Goal: Task Accomplishment & Management: Manage account settings

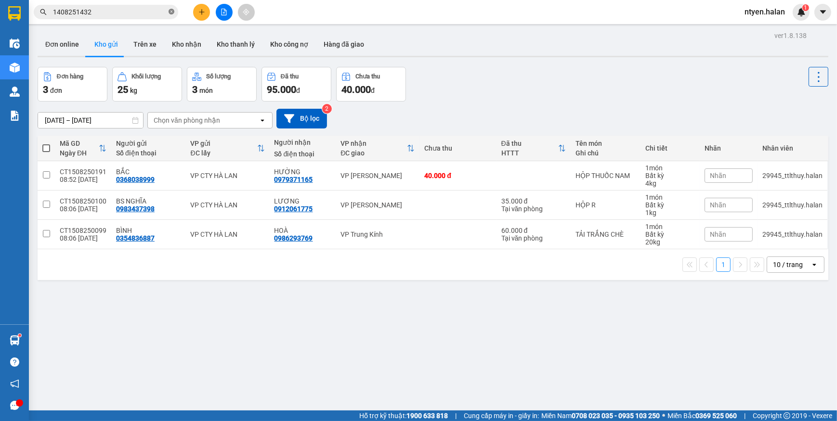
click at [170, 9] on icon "close-circle" at bounding box center [171, 12] width 6 height 6
click at [168, 10] on span at bounding box center [171, 12] width 6 height 11
click at [139, 10] on input "text" at bounding box center [110, 12] width 114 height 11
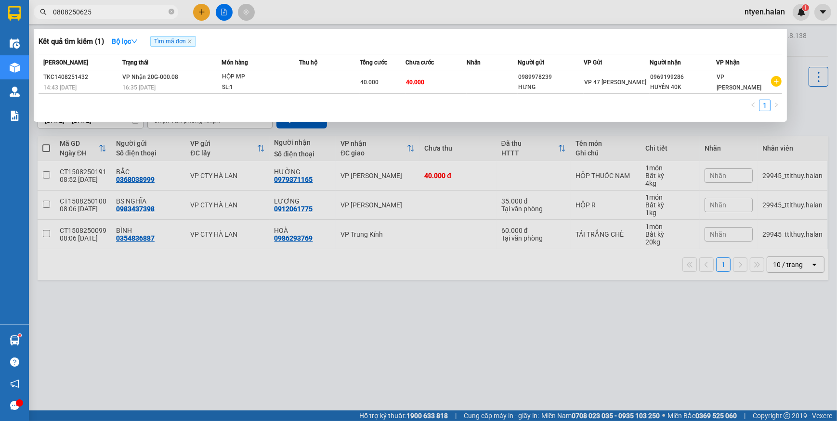
type input "0808250625"
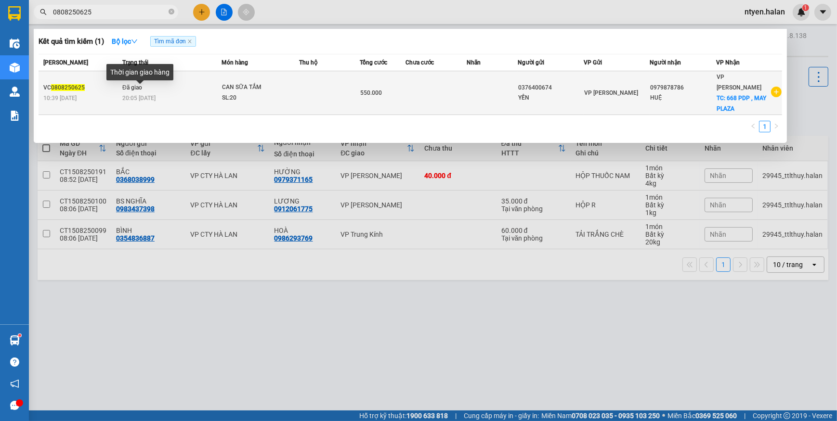
click at [122, 96] on span "20:05 [DATE]" at bounding box center [138, 98] width 33 height 7
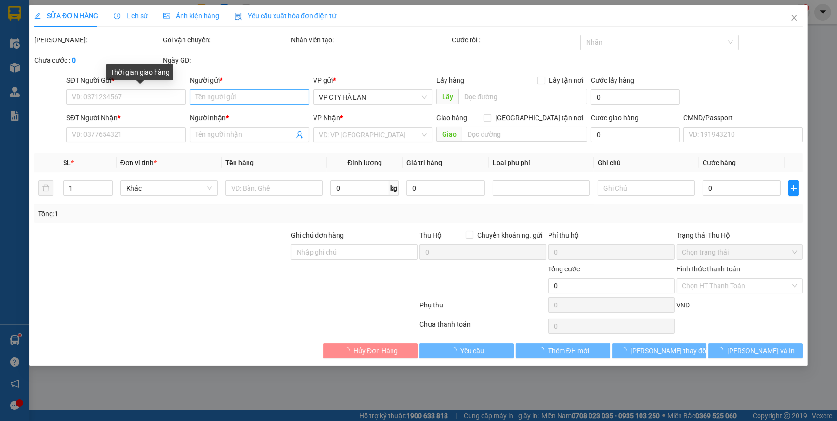
type input "0376400674"
type input "YẾN"
type input "0979878786"
type input "HUỆ"
checkbox input "true"
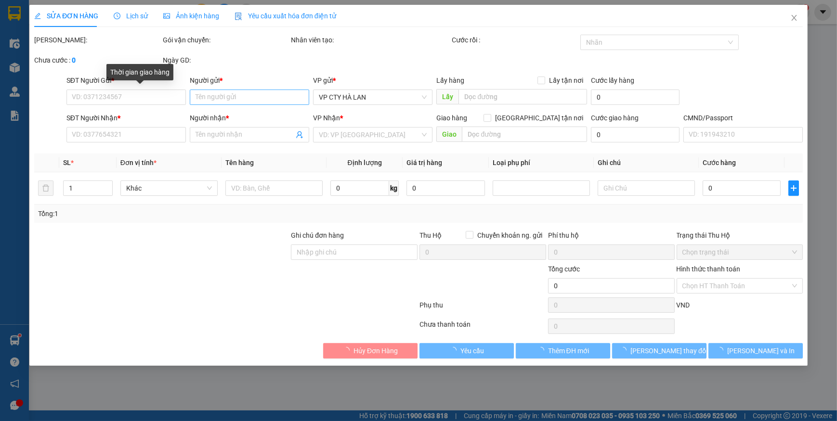
type input "668 PDP , MAY PLAZA"
type input "50.000"
type input "550.000"
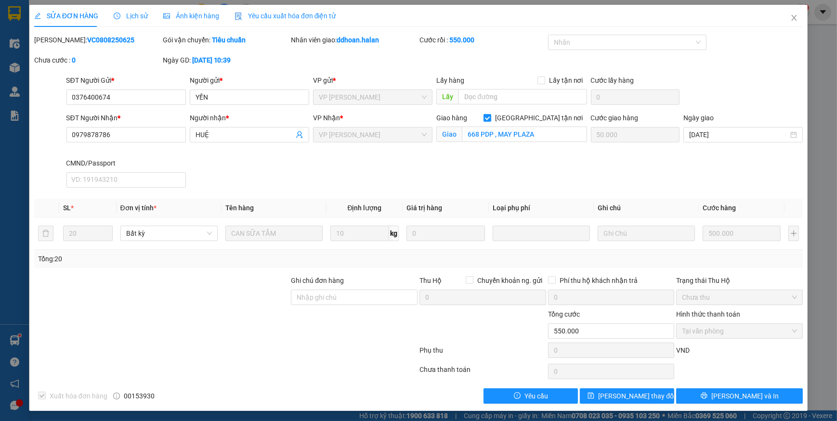
click at [122, 397] on div "Xuất hóa đơn hàng 00153930" at bounding box center [129, 395] width 193 height 15
drag, startPoint x: 122, startPoint y: 398, endPoint x: 161, endPoint y: 398, distance: 38.5
click at [161, 398] on div "Xuất hóa đơn hàng 00153930" at bounding box center [129, 395] width 193 height 15
copy span "00153930"
click at [790, 16] on icon "close" at bounding box center [794, 18] width 8 height 8
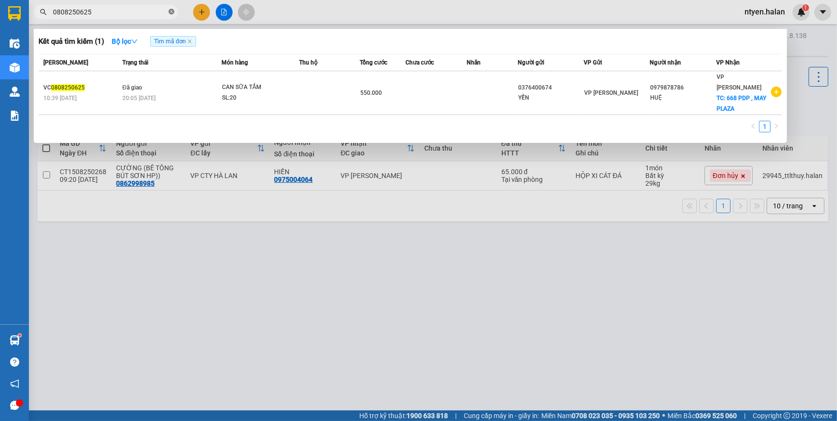
drag, startPoint x: 172, startPoint y: 11, endPoint x: 147, endPoint y: 14, distance: 25.7
click at [171, 12] on icon "close-circle" at bounding box center [171, 12] width 6 height 6
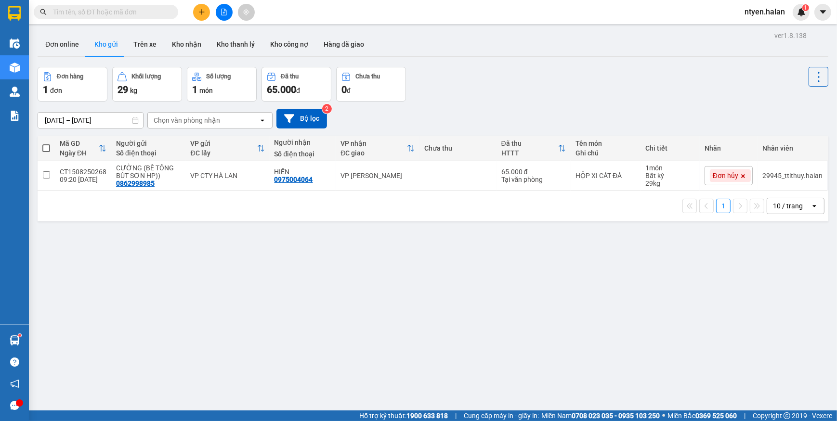
click at [147, 14] on input "text" at bounding box center [110, 12] width 114 height 11
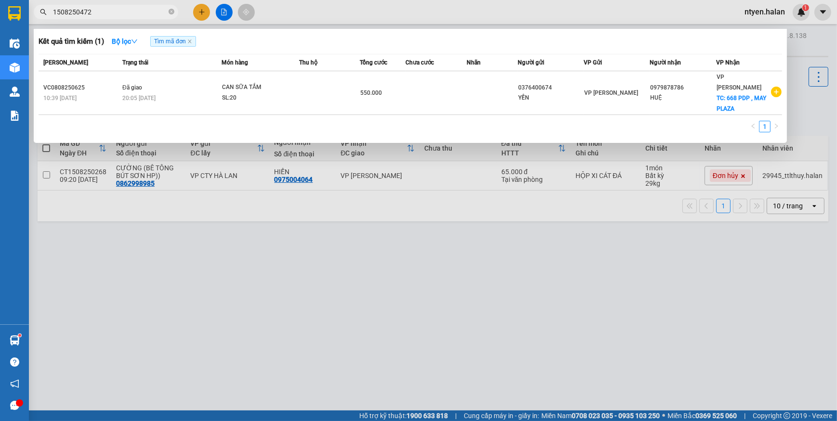
type input "1508250472"
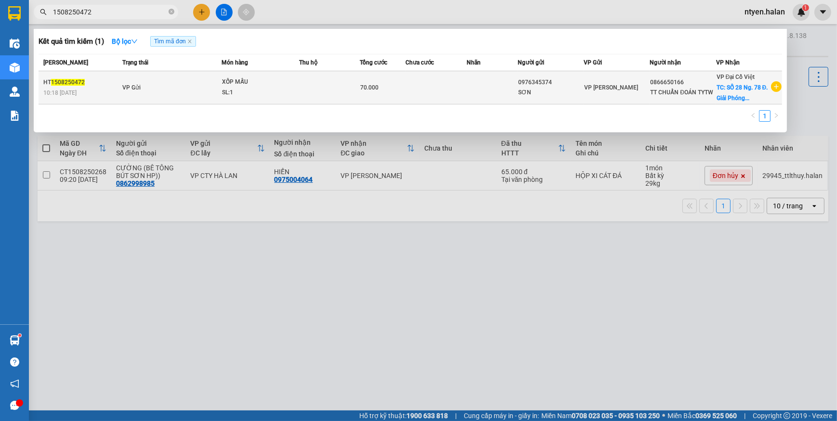
click at [120, 81] on td "VP Gửi" at bounding box center [171, 87] width 102 height 33
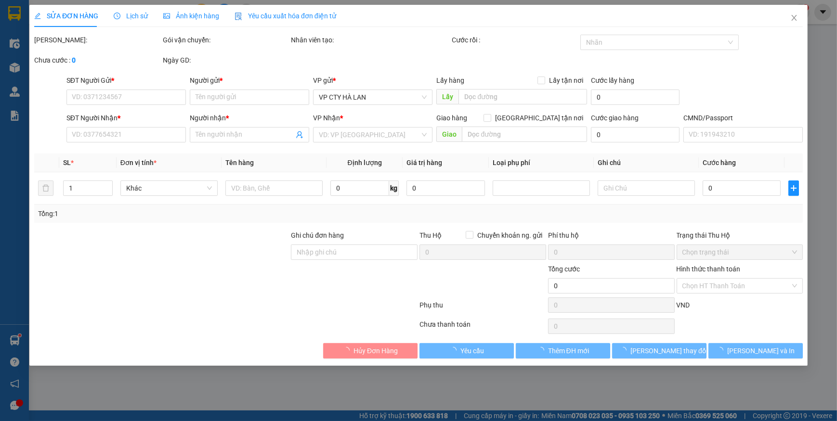
type input "0976345374"
type input "SƠN"
type input "0866650166"
type input "TT CHUẨN ĐOÁN TYTW"
checkbox input "true"
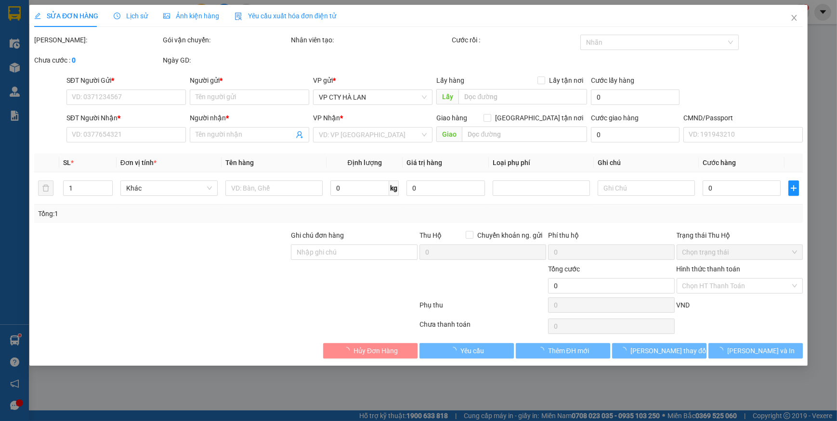
type input "SỐ 28 Ng. 78 Đ. Giải Phóng, [PERSON_NAME], Đống Đa, [GEOGRAPHIC_DATA], [GEOGRAP…"
type input "70.000"
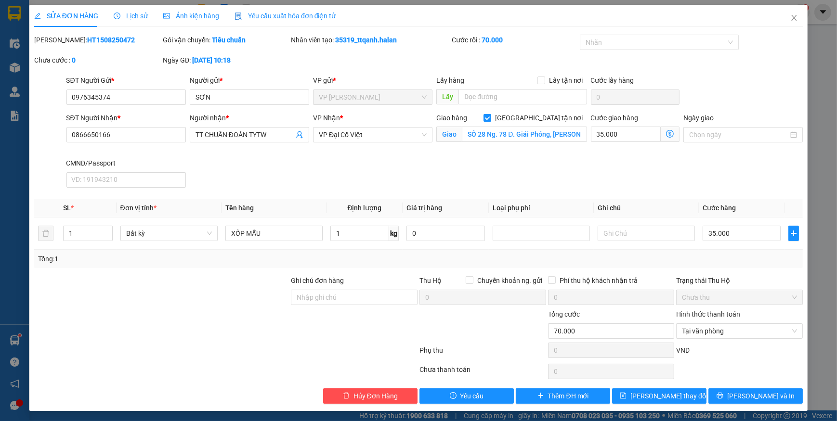
click at [247, 15] on span "Yêu cầu xuất hóa đơn điện tử" at bounding box center [285, 16] width 102 height 8
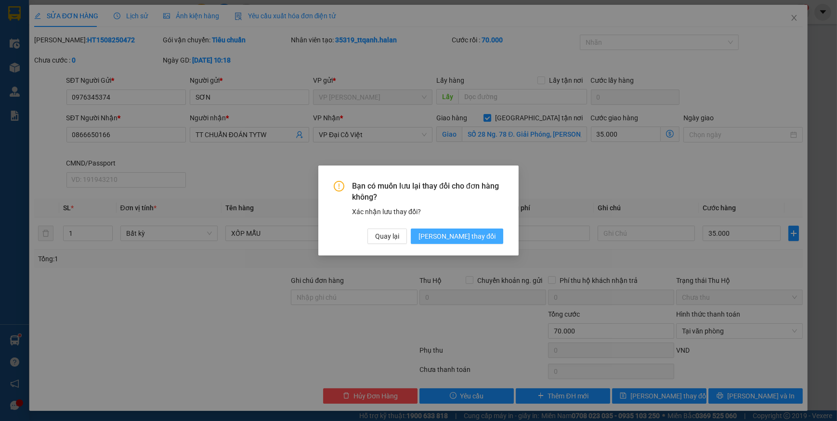
click at [477, 234] on span "[PERSON_NAME] thay đổi" at bounding box center [456, 236] width 77 height 11
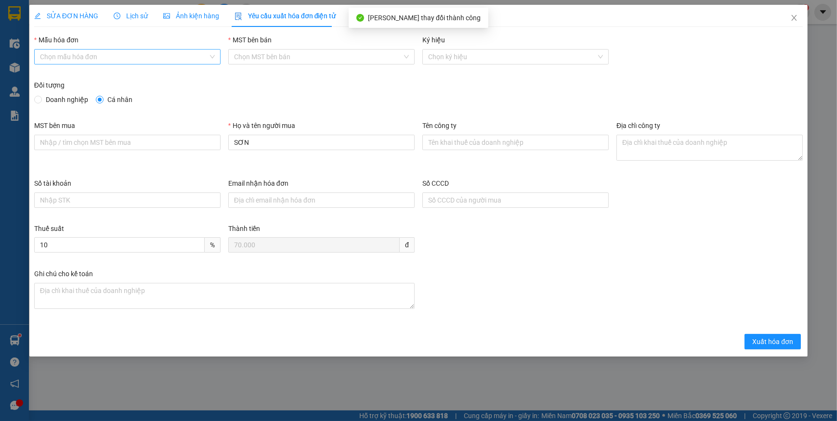
drag, startPoint x: 63, startPoint y: 52, endPoint x: 76, endPoint y: 65, distance: 17.4
click at [64, 53] on input "Mẫu hóa đơn" at bounding box center [124, 57] width 168 height 14
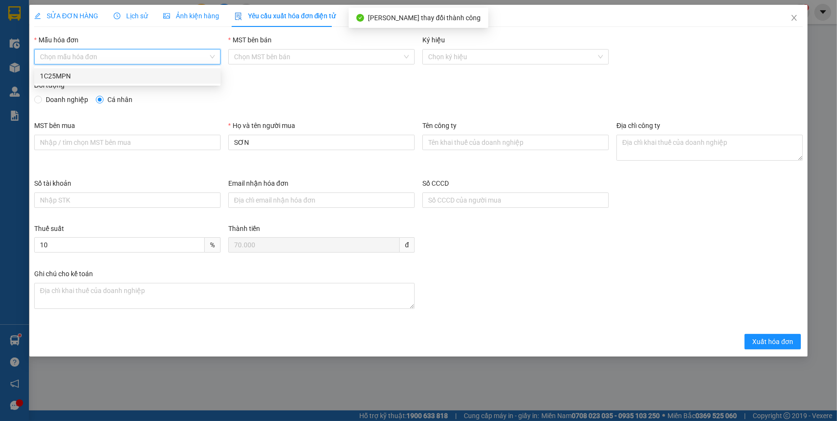
drag, startPoint x: 60, startPoint y: 77, endPoint x: 52, endPoint y: 91, distance: 16.6
click at [61, 77] on div "1C25MPN" at bounding box center [127, 76] width 175 height 11
type input "8"
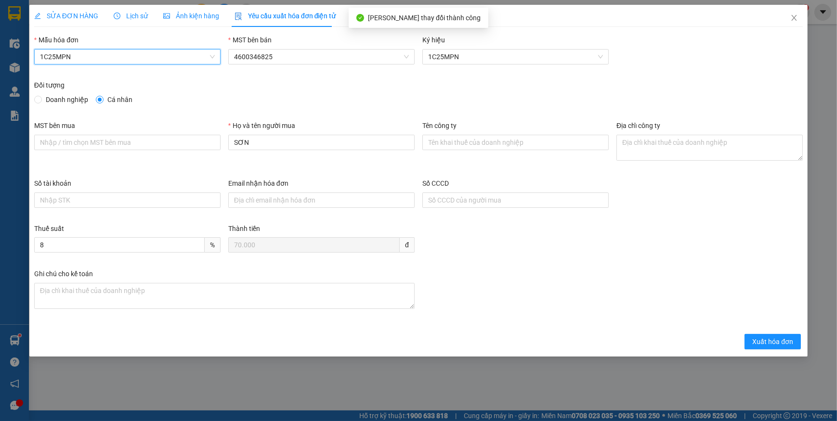
click at [42, 96] on span "Doanh nghiệp" at bounding box center [67, 99] width 50 height 11
click at [41, 96] on input "Doanh nghiệp" at bounding box center [37, 99] width 7 height 7
radio input "true"
radio input "false"
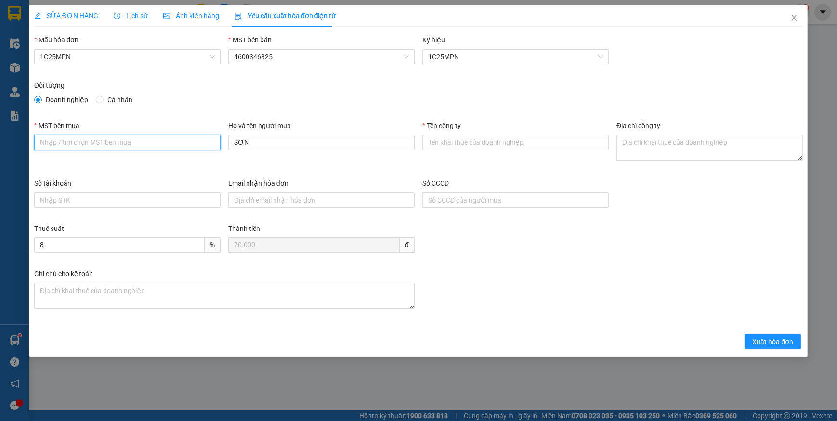
click at [79, 145] on input "MST bên mua" at bounding box center [127, 142] width 186 height 15
paste input "4601640280"
type input "4601640280"
click at [438, 140] on input "Tên công ty" at bounding box center [515, 142] width 186 height 15
paste input "Chi cục Chăn nuôi, Thú y và Thuỷ sản tỉnh [GEOGRAPHIC_DATA]"
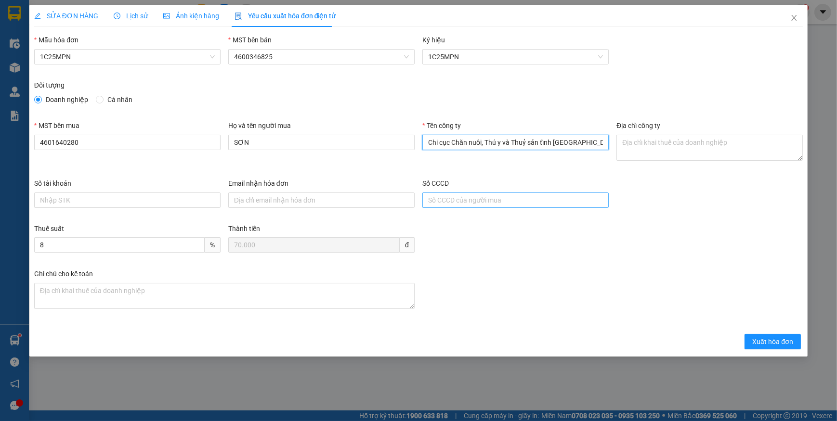
type input "Chi cục Chăn nuôi, Thú y và Thuỷ sản tỉnh [GEOGRAPHIC_DATA]"
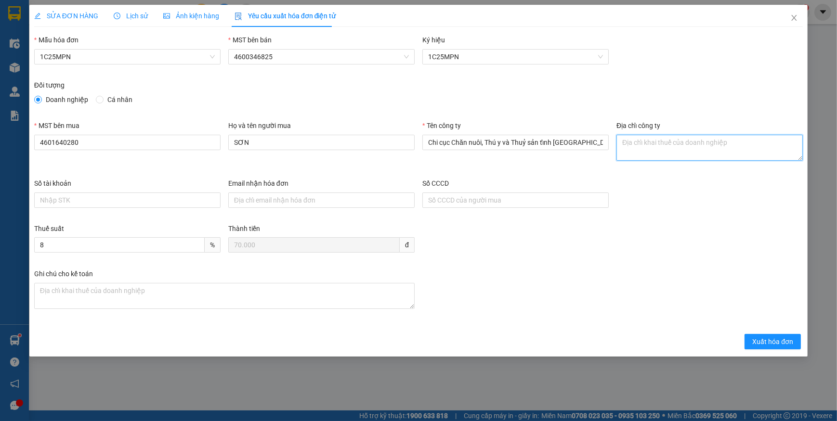
drag, startPoint x: 655, startPoint y: 144, endPoint x: 650, endPoint y: 147, distance: 5.2
click at [655, 145] on textarea "Địa chỉ công ty" at bounding box center [709, 148] width 186 height 26
paste textarea "Số 726, [GEOGRAPHIC_DATA][PERSON_NAME], [GEOGRAPHIC_DATA][PERSON_NAME], [GEOGRA…"
type textarea "Số 726, [GEOGRAPHIC_DATA][PERSON_NAME], [GEOGRAPHIC_DATA][PERSON_NAME], [GEOGRA…"
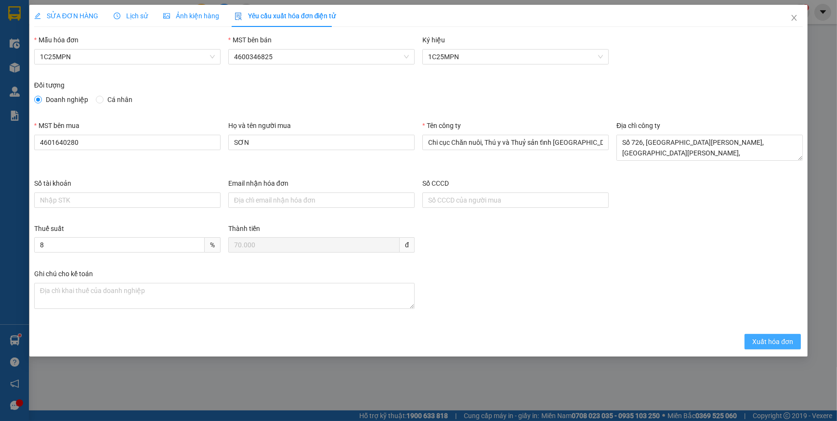
click at [754, 340] on span "Xuất hóa đơn" at bounding box center [772, 341] width 41 height 11
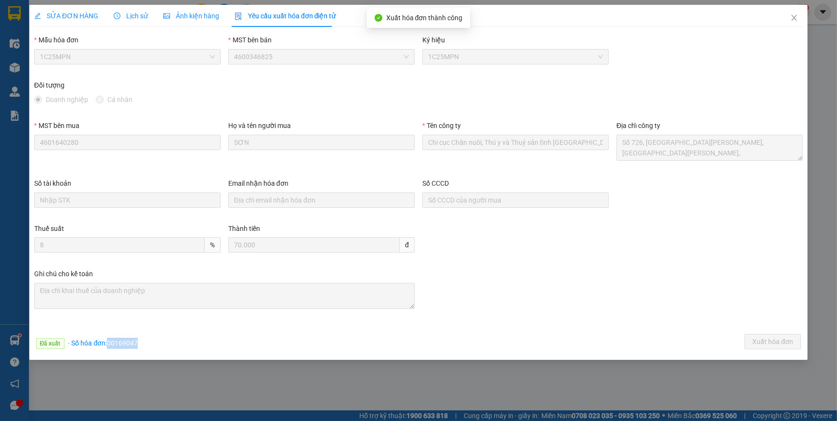
drag, startPoint x: 109, startPoint y: 342, endPoint x: 148, endPoint y: 345, distance: 38.6
click at [148, 345] on div "Đã xuất · Số hóa đơn: 00169047 Xuất hóa đơn" at bounding box center [418, 343] width 772 height 19
copy span "00169047"
click at [793, 16] on icon "close" at bounding box center [794, 18] width 8 height 8
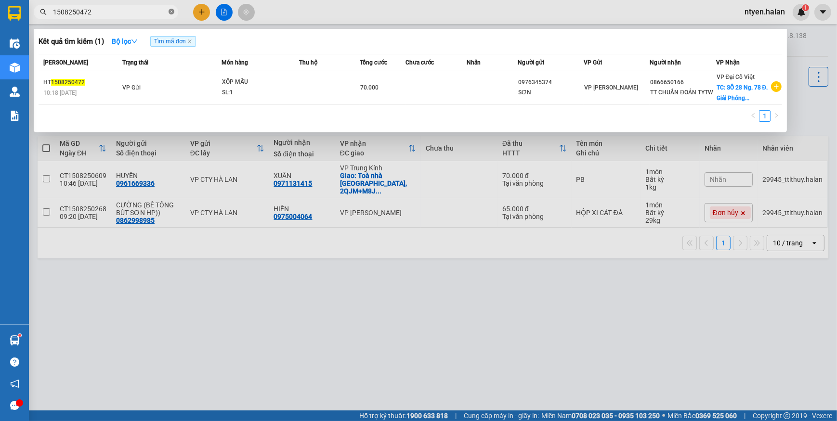
click at [170, 11] on icon "close-circle" at bounding box center [171, 12] width 6 height 6
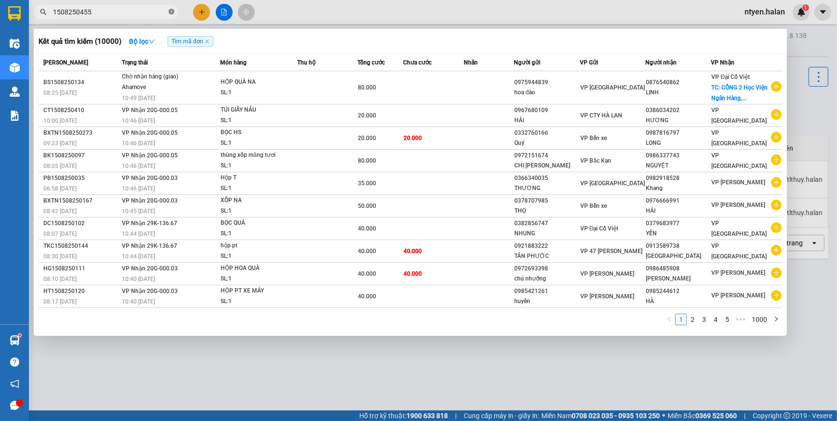
type input "1508250455"
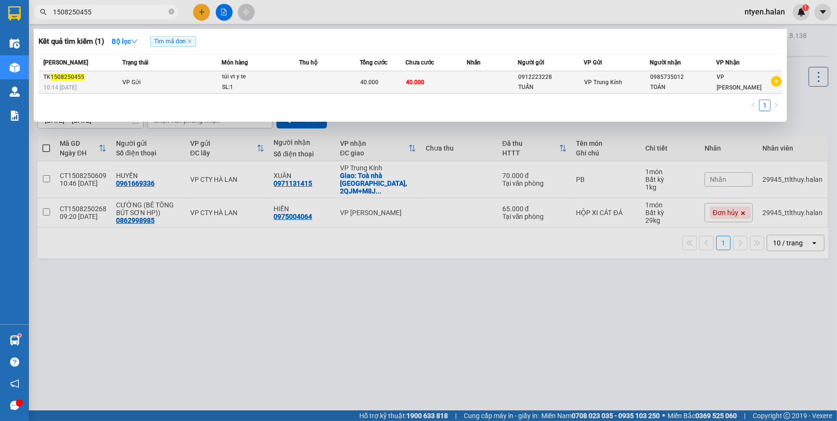
click at [255, 85] on div "SL: 1" at bounding box center [258, 87] width 72 height 11
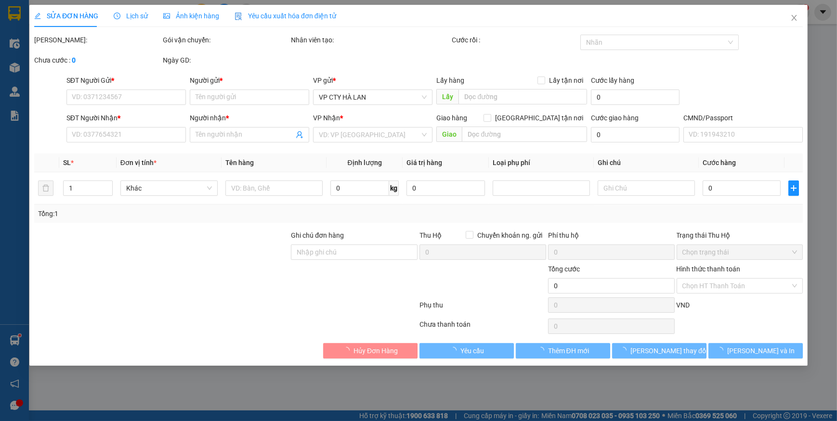
type input "0912223228"
type input "TUẤN"
type input "0985735012"
type input "TOẢN"
type input "40.000"
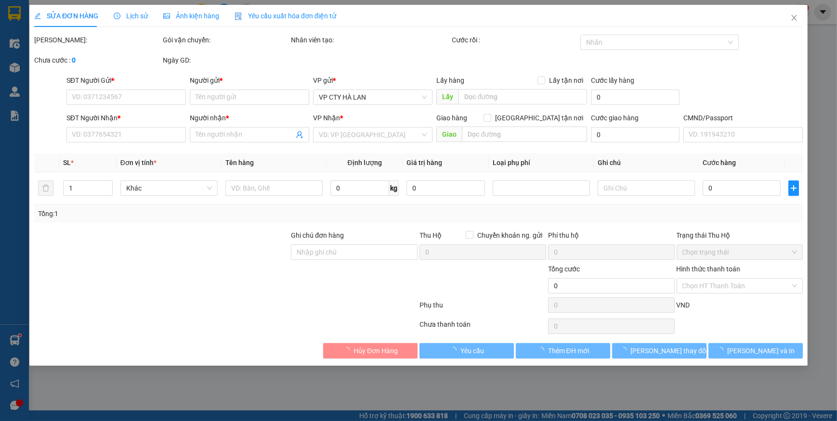
type input "40.000"
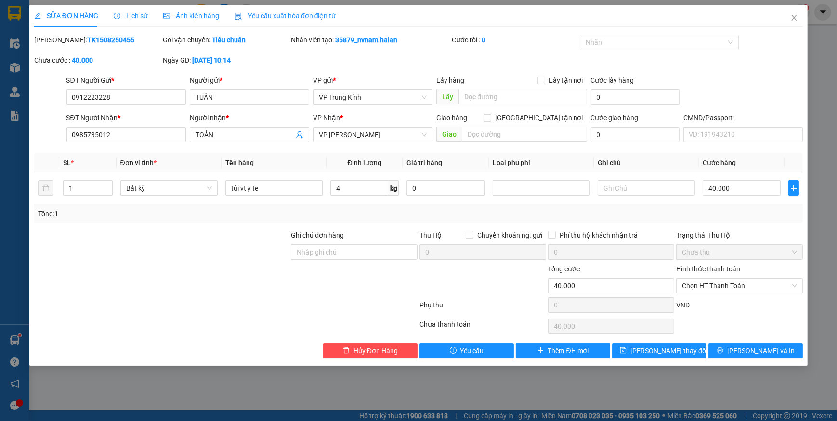
click at [297, 14] on span "Yêu cầu xuất hóa đơn điện tử" at bounding box center [285, 16] width 102 height 8
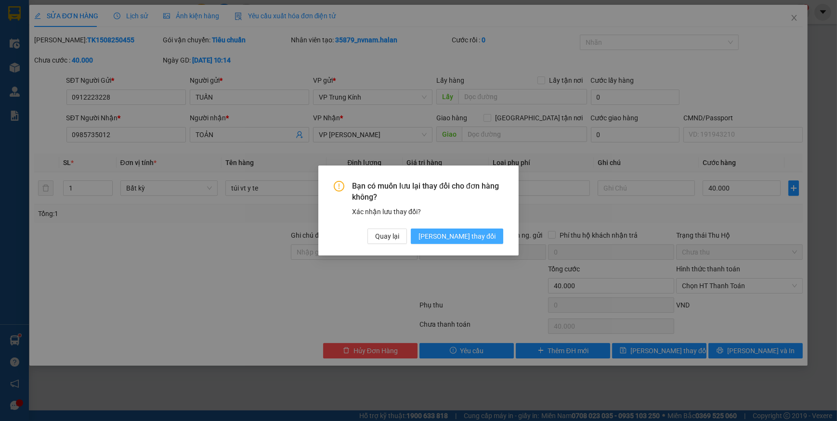
click at [466, 236] on span "[PERSON_NAME] thay đổi" at bounding box center [456, 236] width 77 height 11
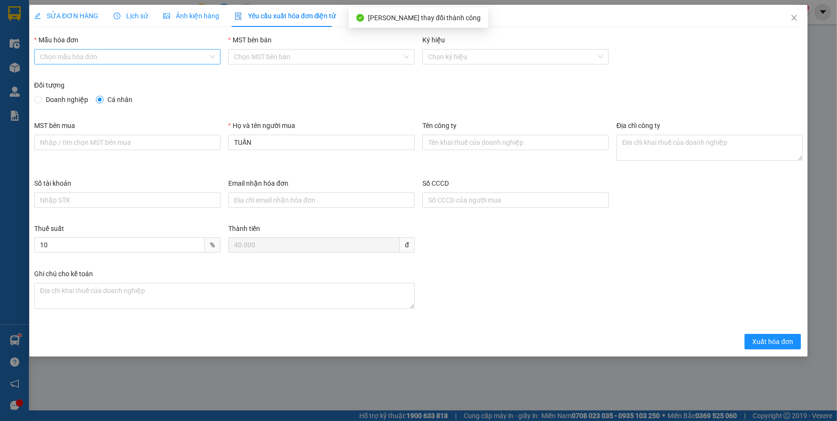
click at [68, 55] on input "Mẫu hóa đơn" at bounding box center [124, 57] width 168 height 14
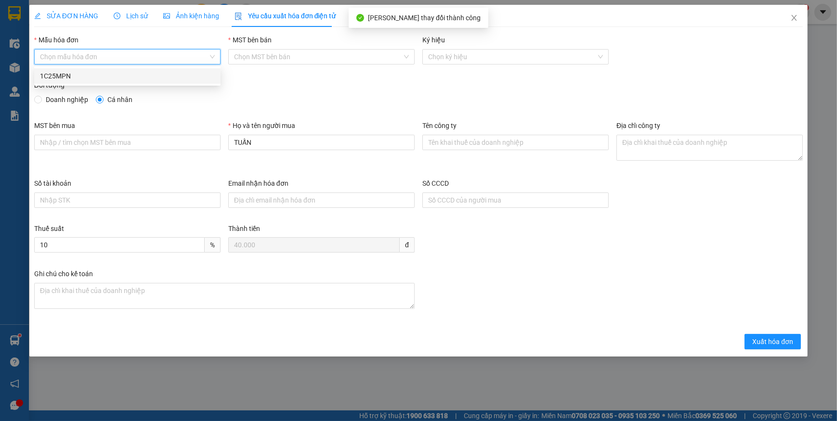
click at [53, 77] on div "1C25MPN" at bounding box center [127, 76] width 175 height 11
type input "8"
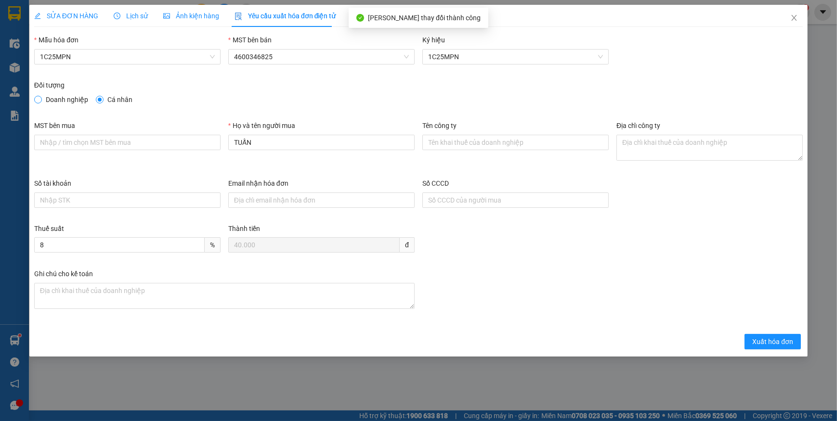
click at [41, 101] on span at bounding box center [38, 100] width 8 height 8
click at [41, 101] on input "Doanh nghiệp" at bounding box center [37, 99] width 7 height 7
radio input "true"
radio input "false"
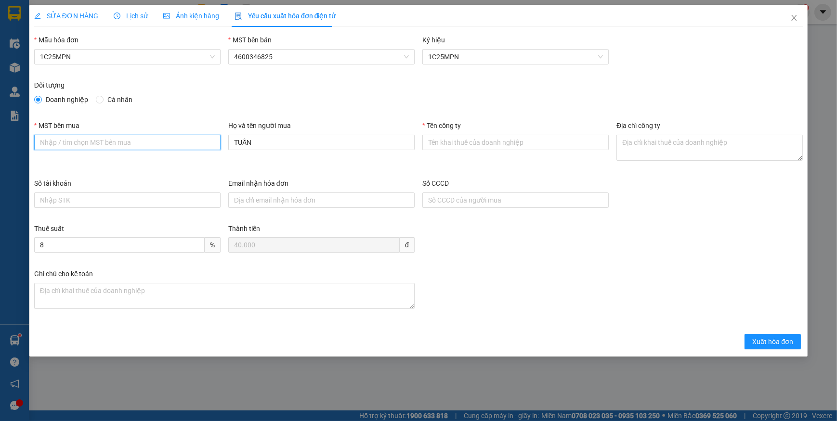
click at [76, 142] on input "MST bên mua" at bounding box center [127, 142] width 186 height 15
paste input "4601039023-001"
type input "4601039023-001"
click at [475, 142] on input "Tên công ty" at bounding box center [515, 142] width 186 height 15
paste input "BỆNH VIỆN QUỐC TẾ THÁI NGUYÊN - CHI NHÁNH CÔNG TY CỔ PHẦN TẬP ĐOÀN BỆNH VIỆN TNH"
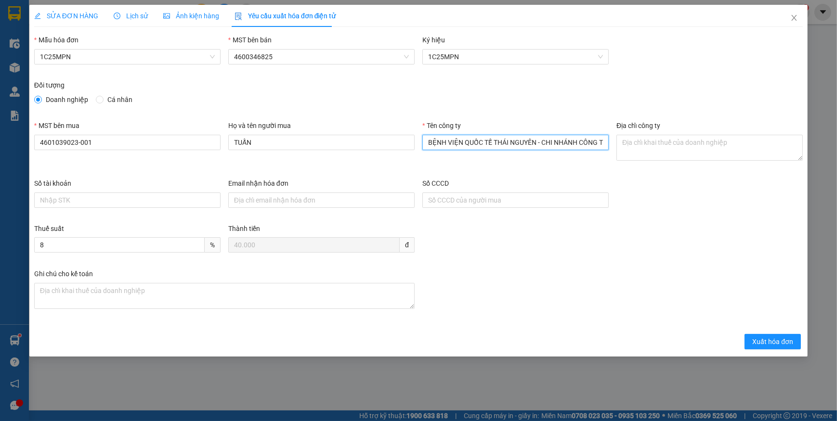
scroll to position [0, 120]
type input "BỆNH VIỆN QUỐC TẾ THÁI NGUYÊN - CHI NHÁNH CÔNG TY CỔ PHẦN TẬP ĐOÀN BỆNH VIỆN TNH"
click at [664, 143] on textarea "Địa chỉ công ty" at bounding box center [709, 148] width 186 height 26
paste textarea "Số nhà 328, [PERSON_NAME], tổ 2, [GEOGRAPHIC_DATA][PERSON_NAME], [GEOGRAPHIC_DA…"
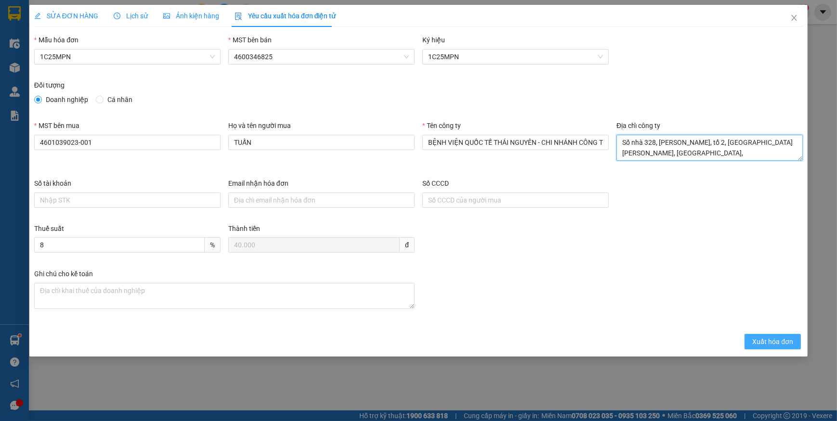
type textarea "Số nhà 328, [PERSON_NAME], tổ 2, [GEOGRAPHIC_DATA][PERSON_NAME], [GEOGRAPHIC_DA…"
click at [780, 342] on span "Xuất hóa đơn" at bounding box center [772, 341] width 41 height 11
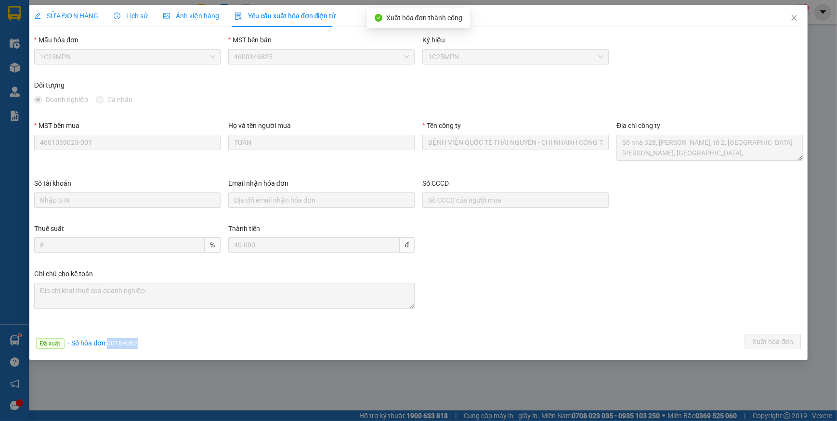
drag, startPoint x: 106, startPoint y: 342, endPoint x: 159, endPoint y: 342, distance: 53.4
click at [159, 342] on div "Đã xuất · Số hóa đơn: 00169062 Xuất hóa đơn" at bounding box center [418, 343] width 772 height 19
copy span "00169062"
drag, startPoint x: 798, startPoint y: 19, endPoint x: 637, endPoint y: 19, distance: 160.8
click at [797, 19] on icon "close" at bounding box center [794, 18] width 8 height 8
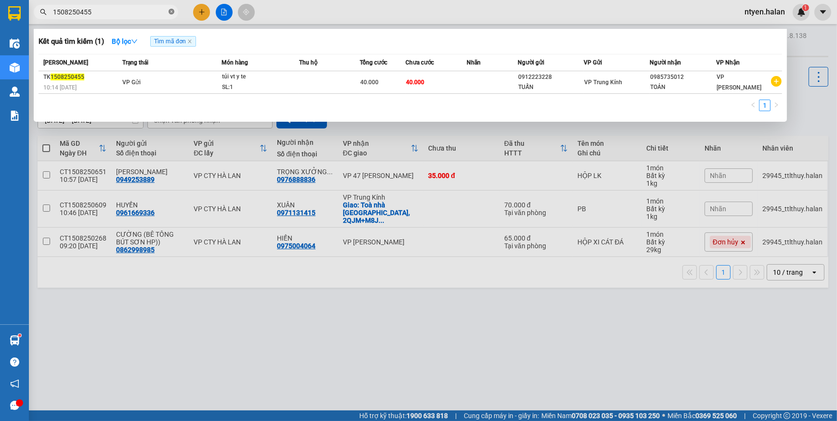
click at [171, 11] on icon "close-circle" at bounding box center [171, 12] width 6 height 6
type input "1508250451"
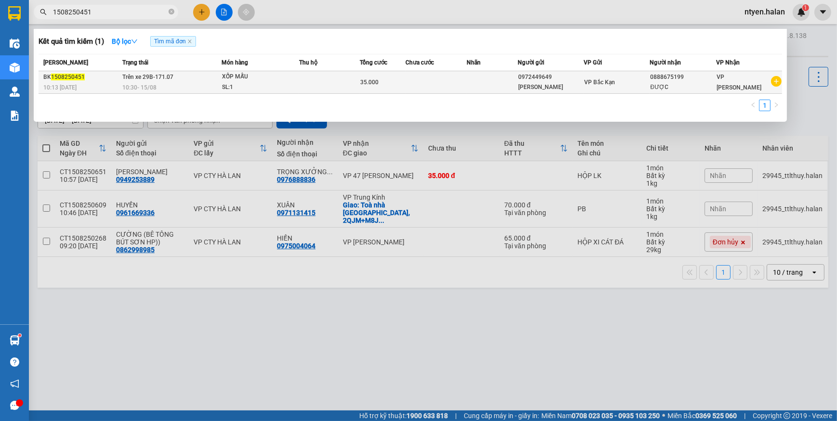
click at [160, 79] on span "Trên xe 29B-171.07" at bounding box center [147, 77] width 51 height 7
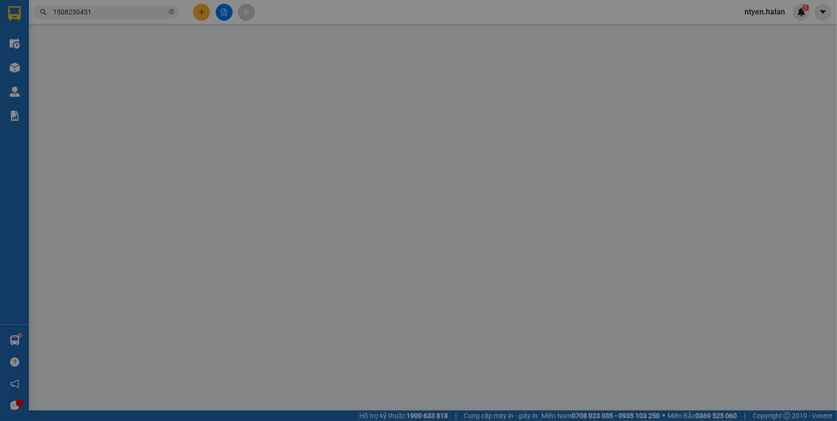
type input "0972449649"
type input "[PERSON_NAME]"
type input "0888675199"
type input "ĐƯỢC"
type input "35.000"
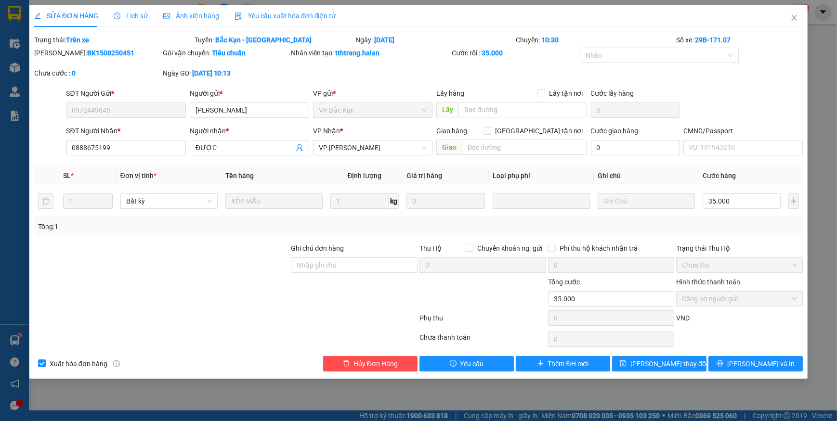
click at [255, 16] on span "Yêu cầu xuất hóa đơn điện tử" at bounding box center [285, 16] width 102 height 8
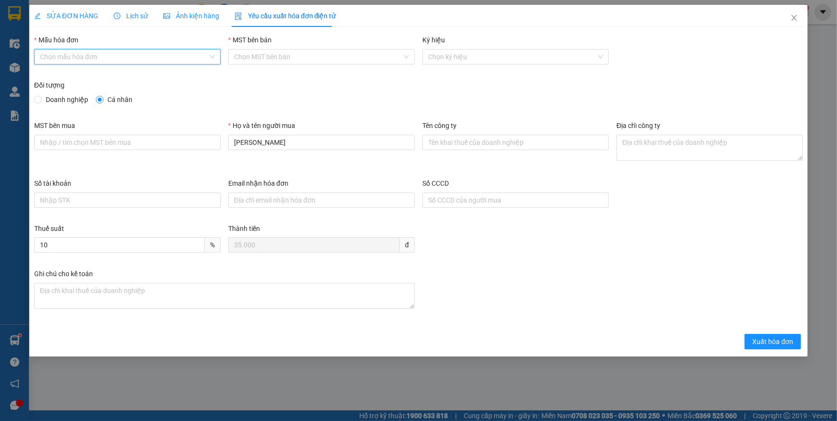
click at [67, 57] on input "Mẫu hóa đơn" at bounding box center [124, 57] width 168 height 14
drag, startPoint x: 59, startPoint y: 77, endPoint x: 52, endPoint y: 96, distance: 20.7
click at [59, 78] on div "1C25MPN" at bounding box center [127, 76] width 175 height 11
type input "8"
click at [48, 103] on span "Doanh nghiệp" at bounding box center [67, 99] width 50 height 11
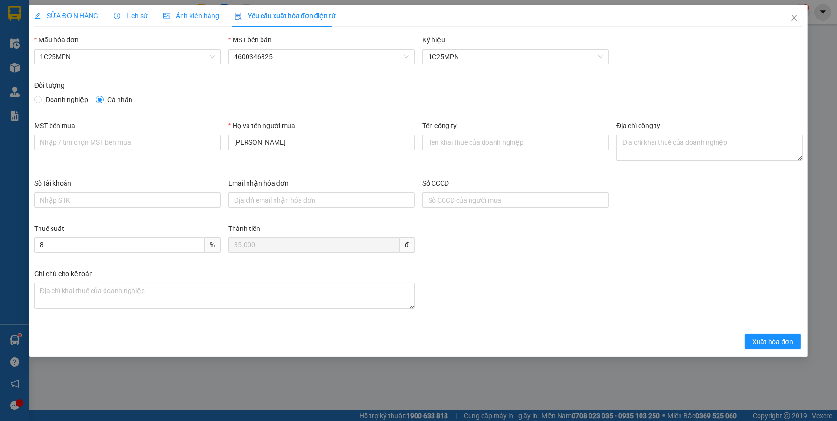
click at [41, 103] on input "Doanh nghiệp" at bounding box center [37, 99] width 7 height 7
radio input "true"
radio input "false"
drag, startPoint x: 70, startPoint y: 140, endPoint x: 96, endPoint y: 104, distance: 43.7
click at [70, 140] on input "MST bên mua" at bounding box center [127, 142] width 186 height 15
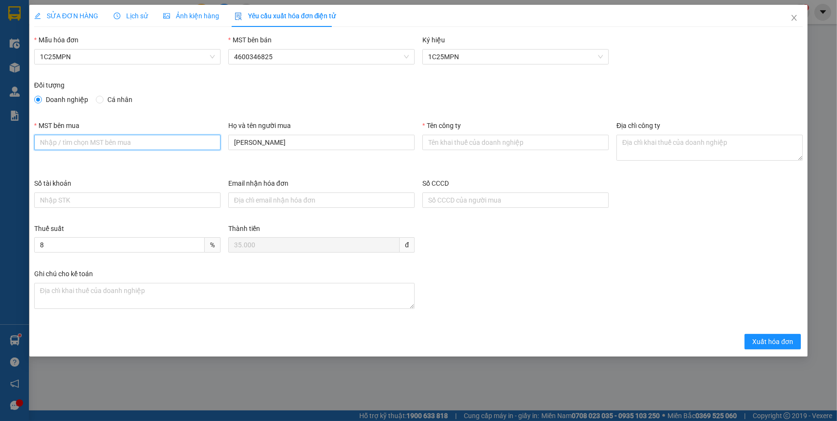
click at [110, 140] on input "MST bên mua" at bounding box center [127, 142] width 186 height 15
paste input "0101234974"
type input "0101234974"
click at [465, 146] on input "Tên công ty" at bounding box center [515, 142] width 186 height 15
paste input "CÔNG TY TNHH MEDLATEC [GEOGRAPHIC_DATA]"
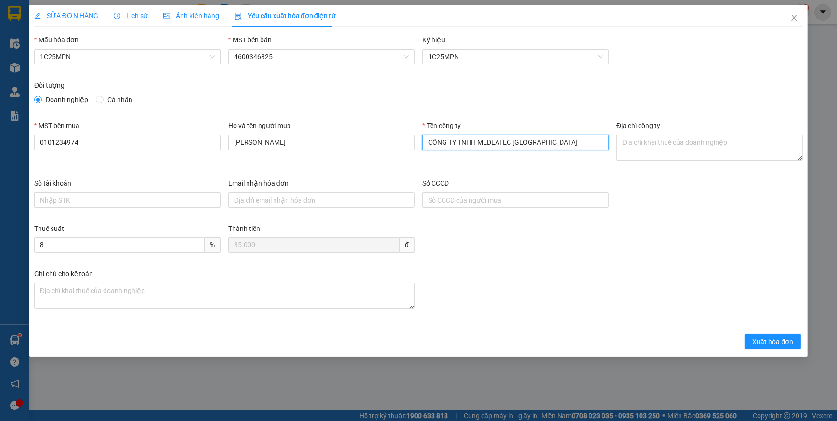
type input "CÔNG TY TNHH MEDLATEC [GEOGRAPHIC_DATA]"
click at [655, 142] on textarea "Địa chỉ công ty" at bounding box center [709, 148] width 186 height 26
paste textarea "Số 42 - 44, [GEOGRAPHIC_DATA], [GEOGRAPHIC_DATA], [GEOGRAPHIC_DATA], [GEOGRAPHI…"
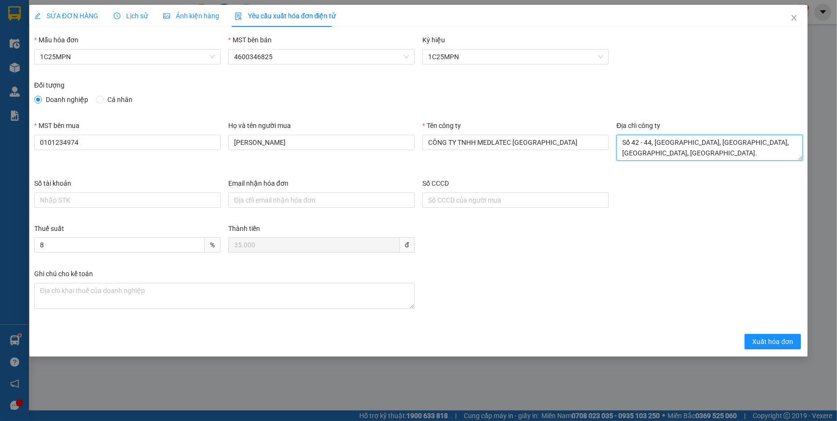
type textarea "Số 42 - 44, [GEOGRAPHIC_DATA], [GEOGRAPHIC_DATA], [GEOGRAPHIC_DATA], [GEOGRAPHI…"
click at [282, 333] on form "Mẫu hóa đơn 1C25MPN MST bên bán 4600346825 Ký hiệu 1C25MPN Đối tượng Doanh nghi…" at bounding box center [418, 192] width 768 height 315
click at [767, 342] on span "Xuất hóa đơn" at bounding box center [772, 341] width 41 height 11
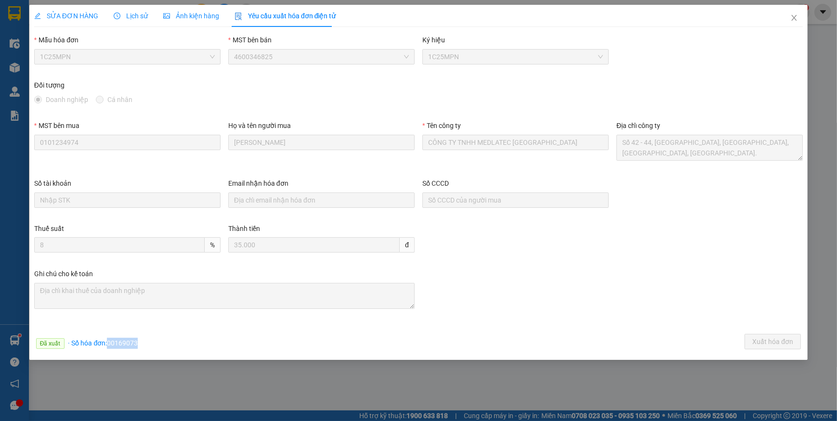
drag, startPoint x: 108, startPoint y: 344, endPoint x: 156, endPoint y: 344, distance: 47.7
click at [156, 344] on div "Đã xuất · Số hóa đơn: 00169073 Xuất hóa đơn" at bounding box center [418, 343] width 772 height 19
copy span "00169073"
click at [795, 17] on icon "close" at bounding box center [793, 18] width 5 height 6
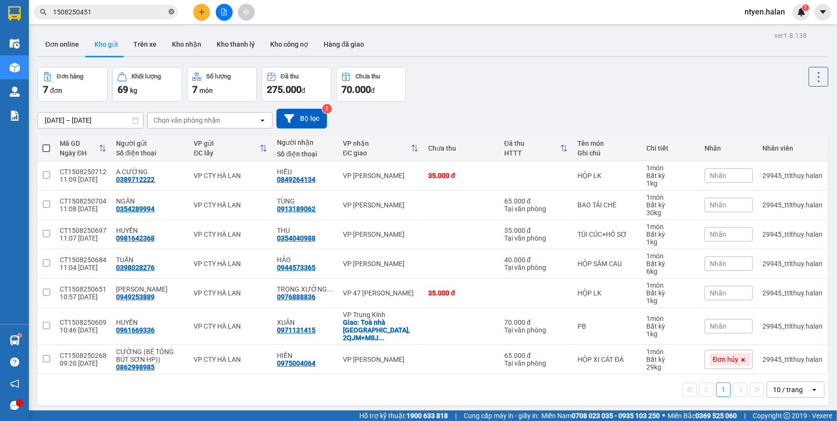
click at [172, 13] on icon "close-circle" at bounding box center [171, 12] width 6 height 6
click at [157, 12] on input "text" at bounding box center [110, 12] width 114 height 11
paste input "1508250118"
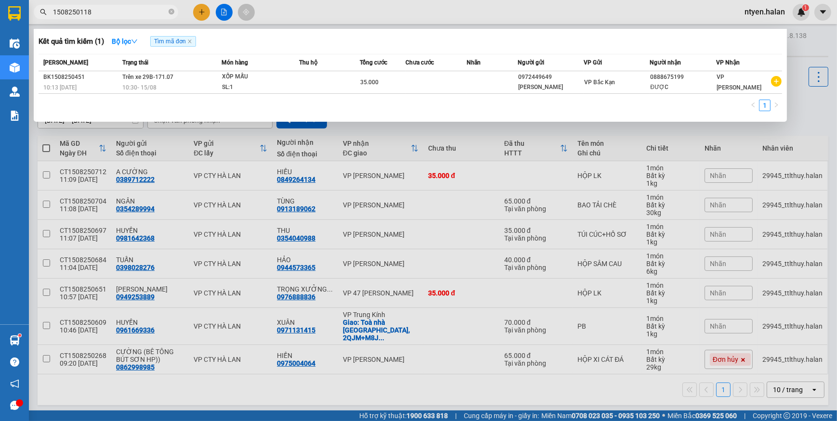
type input "1508250118"
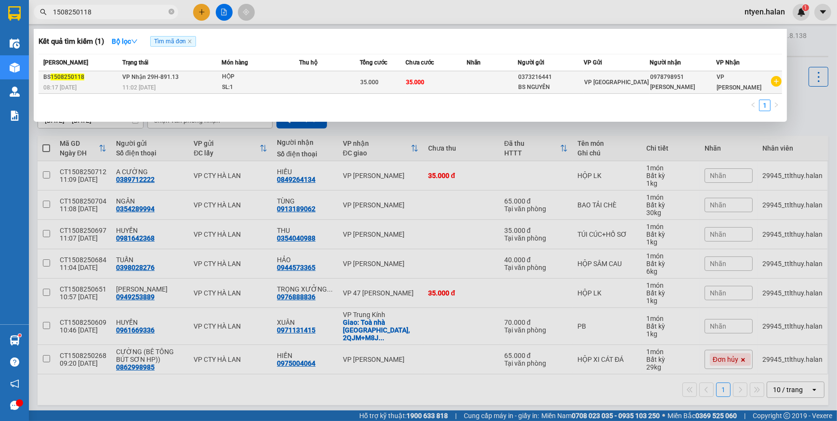
click at [174, 83] on div "11:02 [DATE]" at bounding box center [171, 87] width 99 height 11
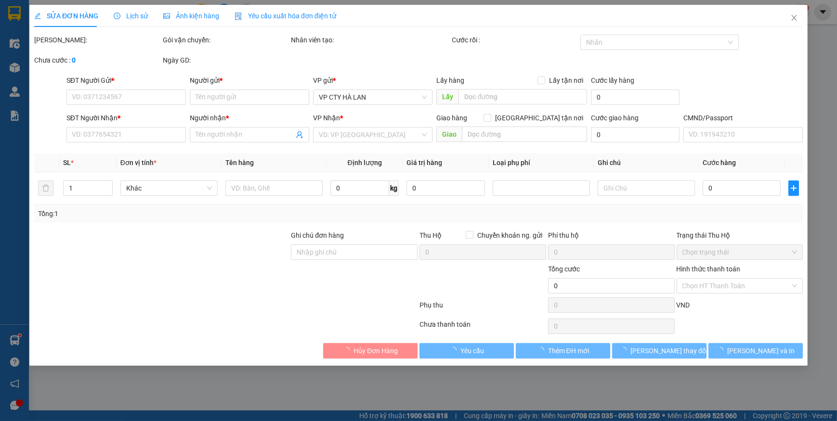
type input "0373216441"
type input "BS NGUYÊN"
type input "0978798951"
type input "[PERSON_NAME]"
type input "35.000"
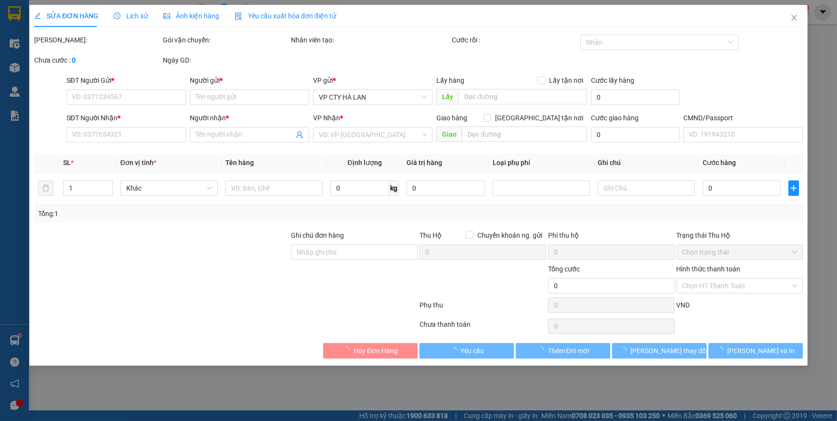
type input "35.000"
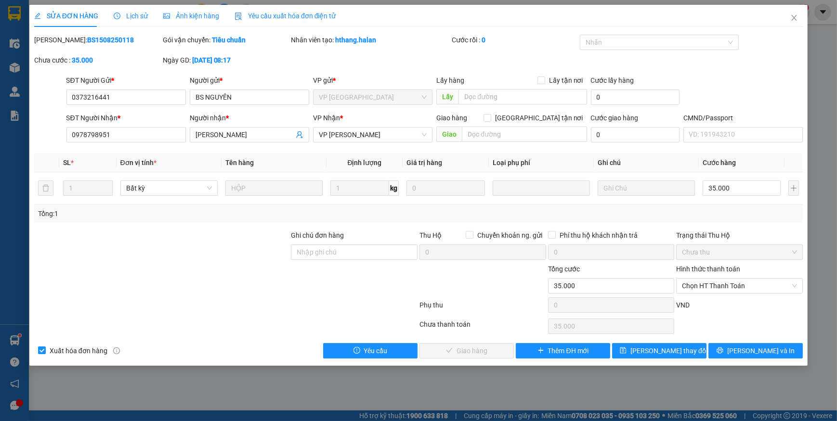
click at [262, 17] on span "Yêu cầu xuất hóa đơn điện tử" at bounding box center [285, 16] width 102 height 8
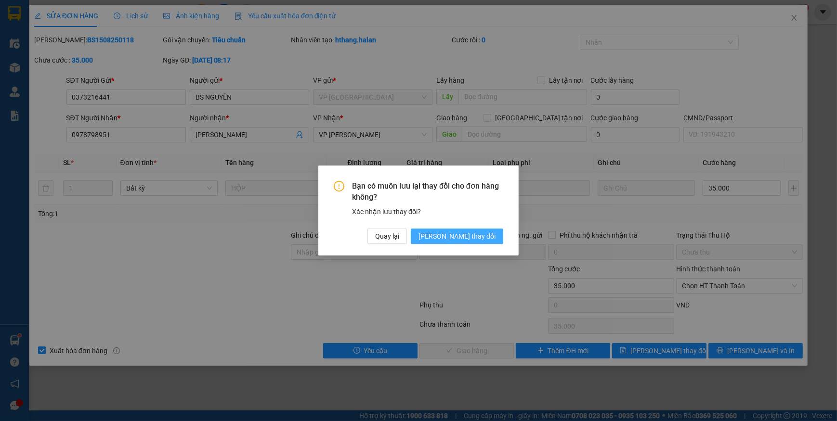
drag, startPoint x: 462, startPoint y: 238, endPoint x: 375, endPoint y: 196, distance: 96.9
click at [462, 238] on span "[PERSON_NAME] thay đổi" at bounding box center [456, 236] width 77 height 11
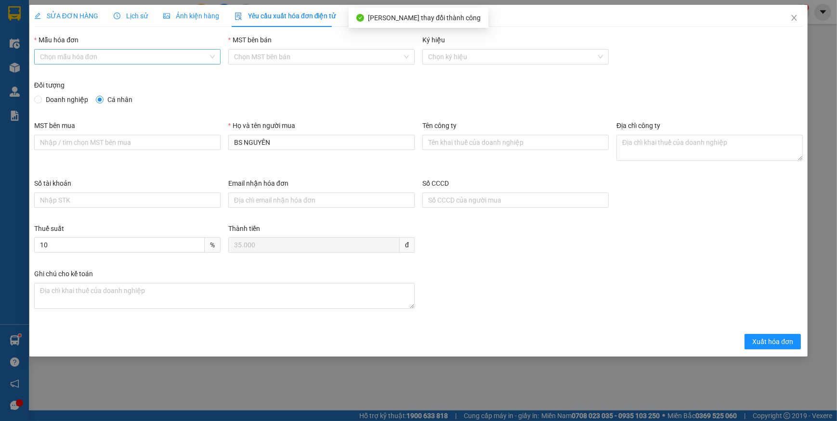
click at [54, 59] on input "Mẫu hóa đơn" at bounding box center [124, 57] width 168 height 14
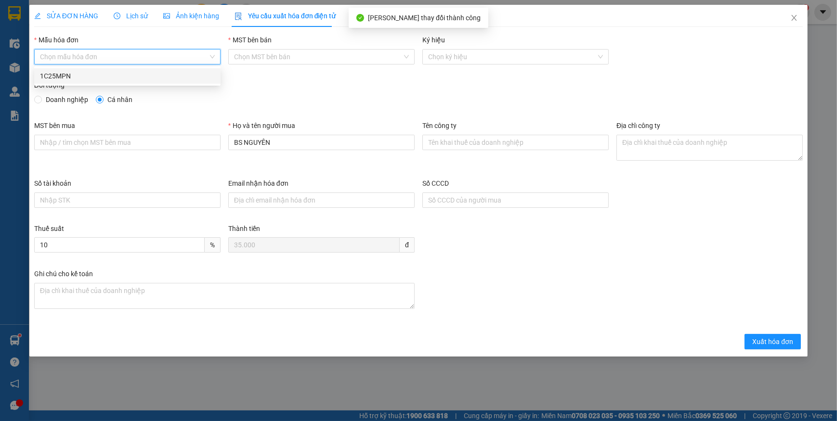
click at [52, 75] on div "1C25MPN" at bounding box center [127, 76] width 175 height 11
type input "8"
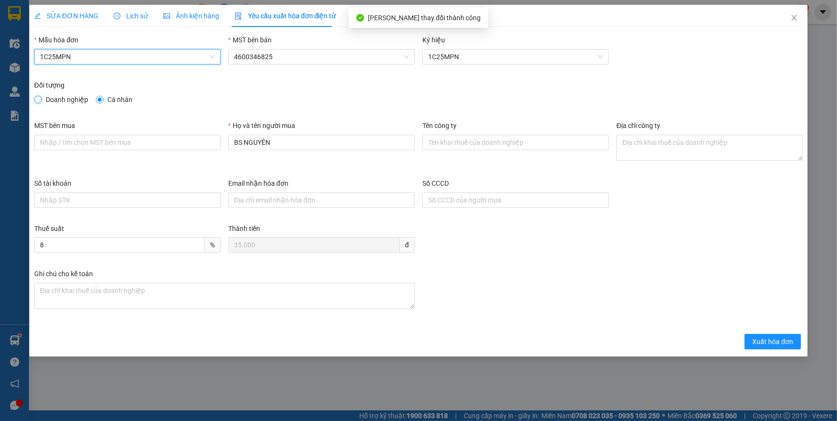
click at [36, 99] on input "Doanh nghiệp" at bounding box center [37, 99] width 7 height 7
radio input "true"
radio input "false"
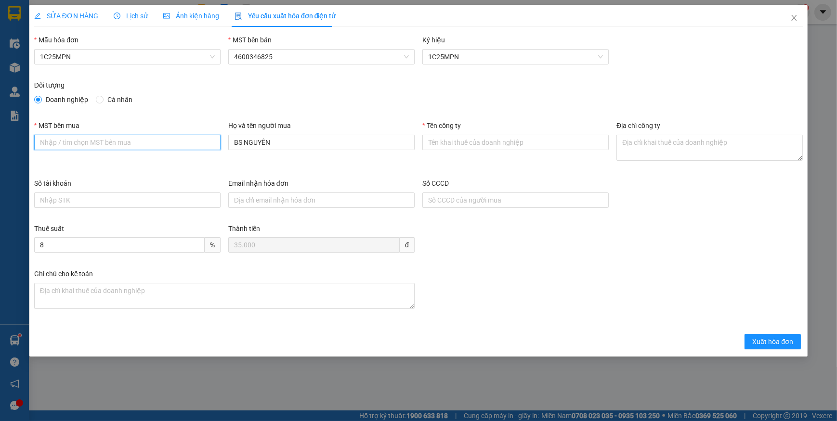
click at [102, 138] on input "MST bên mua" at bounding box center [127, 142] width 186 height 15
click at [105, 145] on input "MST bên mua" at bounding box center [127, 142] width 186 height 15
paste input "0108331832"
type input "0108331832"
click at [457, 143] on input "Tên công ty" at bounding box center [515, 142] width 186 height 15
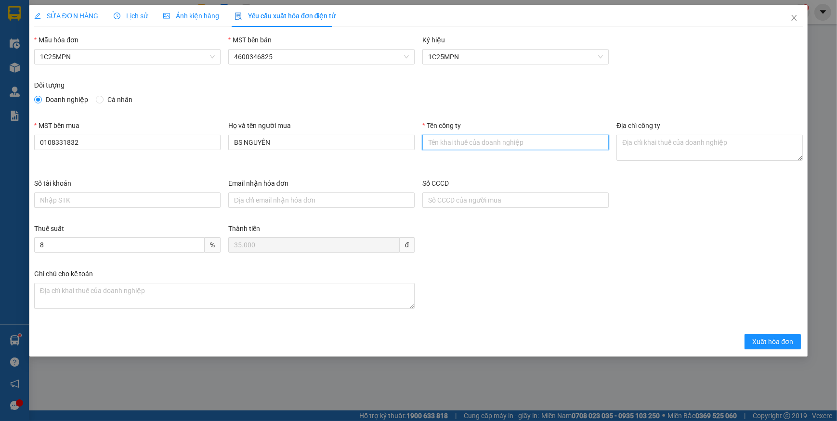
paste input "CÔNG TY CỔ PHẦN IHOPE"
type input "CÔNG TY CỔ PHẦN IHOPE"
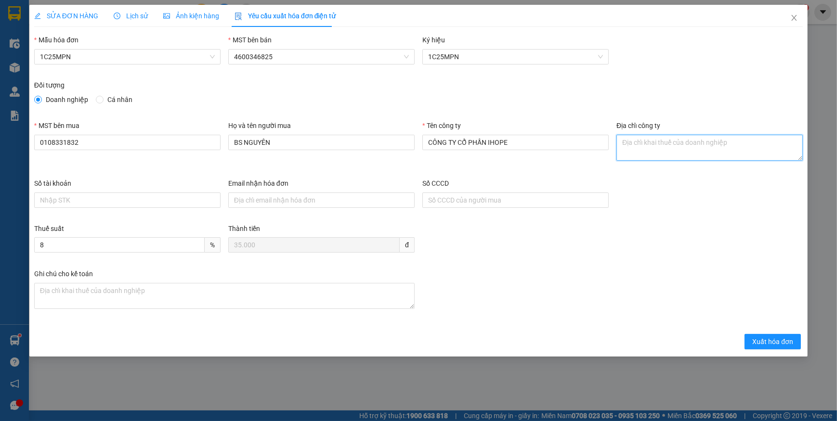
click at [634, 135] on textarea "Địa chỉ công ty" at bounding box center [709, 148] width 186 height 26
paste textarea "[GEOGRAPHIC_DATA], [STREET_ADDRESS]."
type textarea "[GEOGRAPHIC_DATA], [STREET_ADDRESS]."
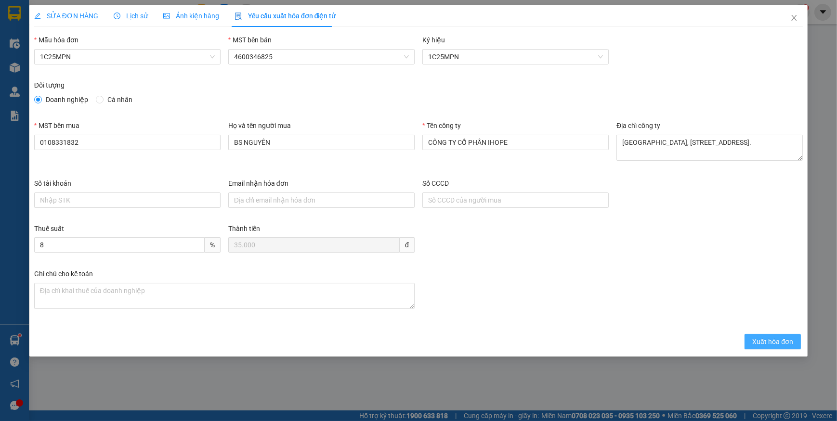
drag, startPoint x: 767, startPoint y: 337, endPoint x: 640, endPoint y: 274, distance: 141.4
click at [767, 337] on span "Xuất hóa đơn" at bounding box center [772, 341] width 41 height 11
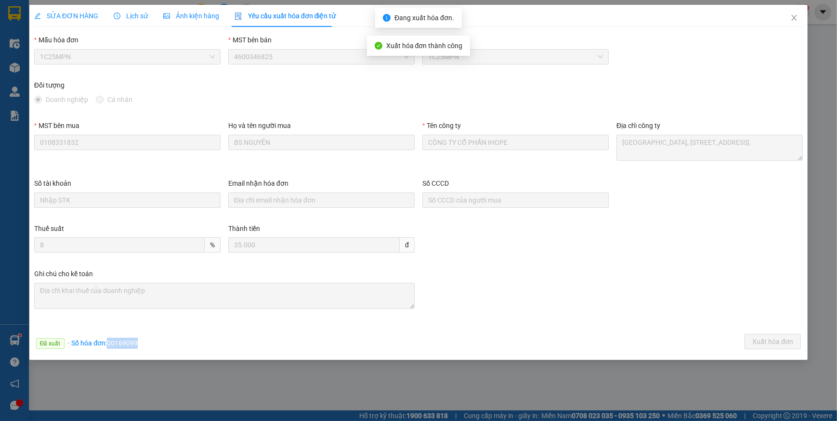
drag, startPoint x: 107, startPoint y: 345, endPoint x: 161, endPoint y: 345, distance: 53.9
click at [161, 345] on div "Đã xuất · Số hóa đơn: 00169099 Xuất hóa đơn" at bounding box center [418, 343] width 772 height 19
copy span "00169099"
